Goal: Transaction & Acquisition: Purchase product/service

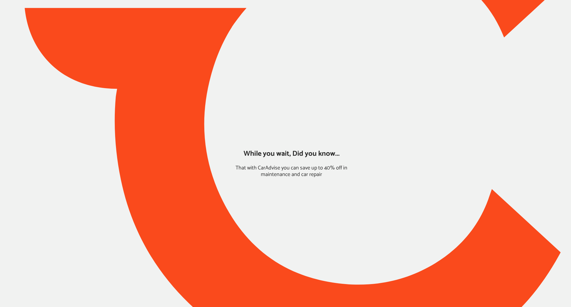
type input "*****"
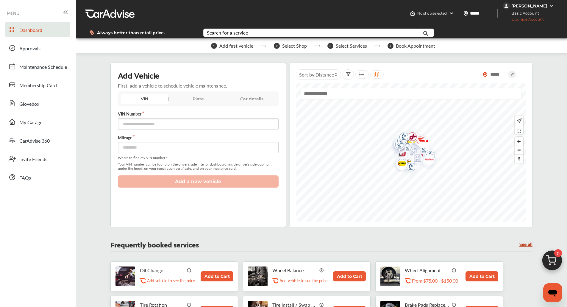
click at [557, 263] on img at bounding box center [552, 262] width 29 height 29
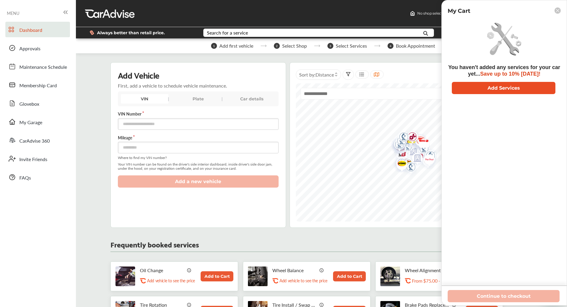
click at [507, 84] on button "Add Services" at bounding box center [504, 88] width 104 height 12
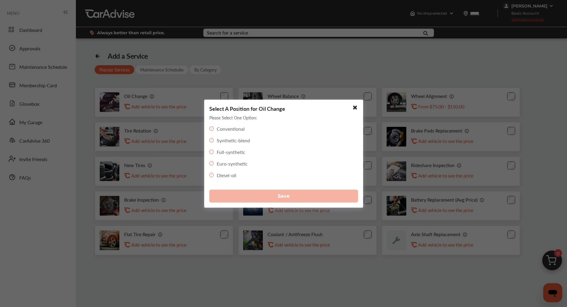
click at [212, 149] on div "Full-synthetic" at bounding box center [227, 151] width 36 height 7
click at [213, 154] on div "Full-synthetic" at bounding box center [227, 151] width 36 height 7
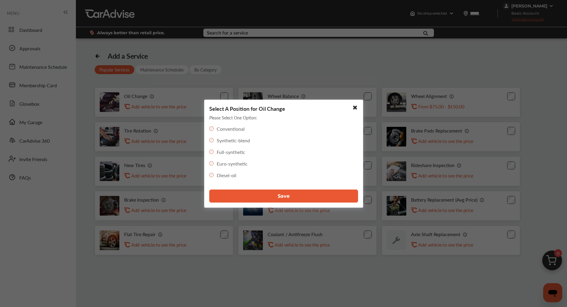
click at [252, 197] on button "Save" at bounding box center [283, 195] width 149 height 13
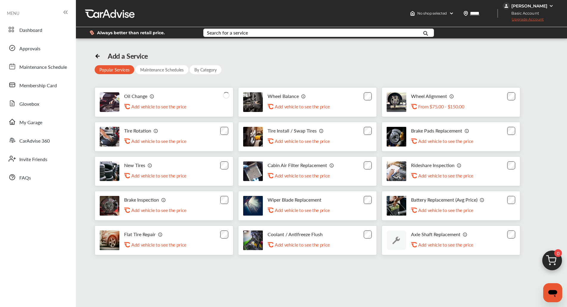
click at [557, 260] on img at bounding box center [552, 262] width 29 height 29
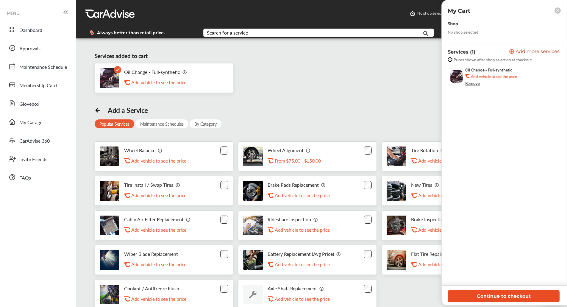
click at [496, 294] on button "Continue to checkout" at bounding box center [504, 296] width 112 height 12
